Goal: Task Accomplishment & Management: Complete application form

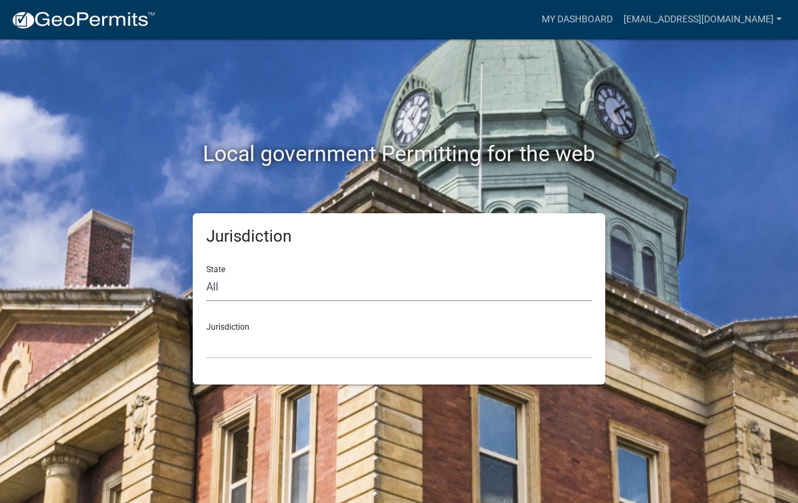
click at [280, 283] on select "All [US_STATE] [US_STATE] [US_STATE] [US_STATE] [US_STATE] [US_STATE] [US_STATE…" at bounding box center [399, 287] width 386 height 28
select select "[US_STATE]"
click at [260, 340] on select "[GEOGRAPHIC_DATA], [US_STATE][PERSON_NAME][GEOGRAPHIC_DATA], [US_STATE][PERSON_…" at bounding box center [399, 345] width 386 height 28
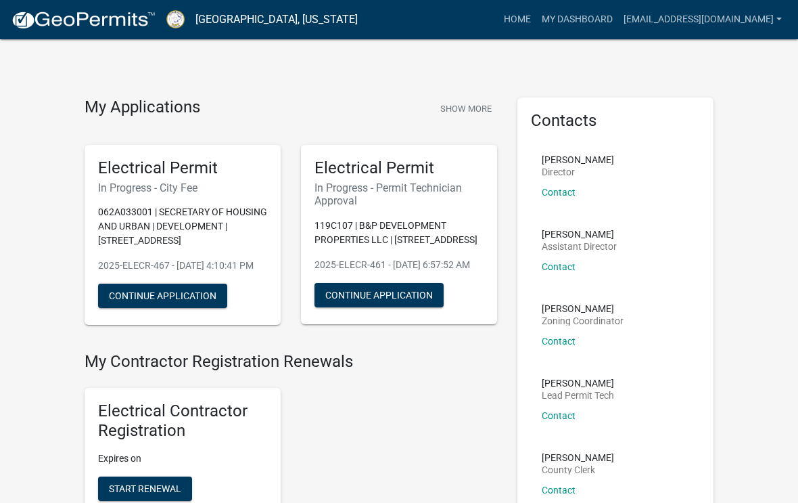
click at [391, 229] on p "119C107 | B&P DEVELOPMENT PROPERTIES LLC | [STREET_ADDRESS]" at bounding box center [399, 233] width 169 height 28
click at [411, 233] on p "119C107 | B&P DEVELOPMENT PROPERTIES LLC | [STREET_ADDRESS]" at bounding box center [399, 233] width 169 height 28
click at [373, 307] on button "Continue Application" at bounding box center [379, 295] width 129 height 24
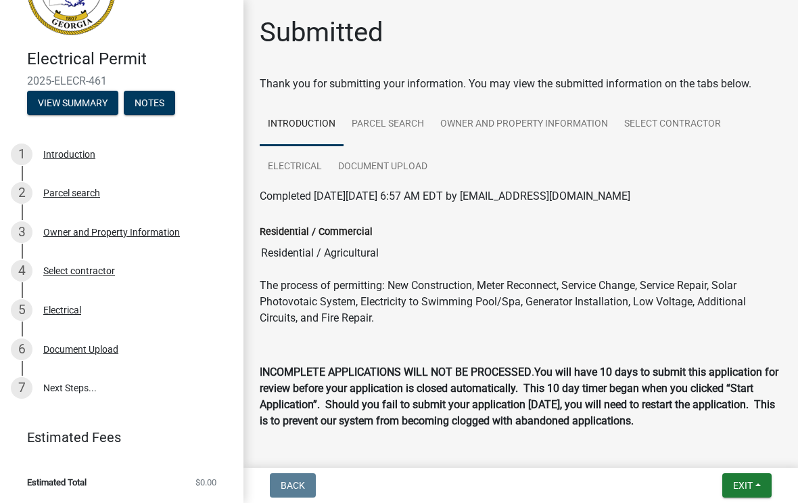
scroll to position [66, 0]
click at [74, 392] on link "7 Next Steps..." at bounding box center [122, 388] width 244 height 39
click at [32, 389] on link "7 Next Steps..." at bounding box center [122, 388] width 244 height 39
click at [88, 346] on div "Document Upload" at bounding box center [80, 349] width 75 height 9
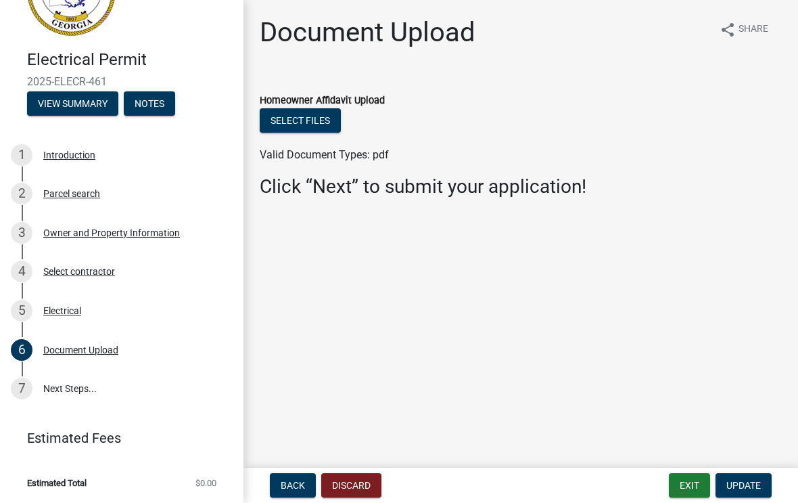
click at [78, 394] on link "7 Next Steps..." at bounding box center [122, 388] width 244 height 39
